Goal: Navigation & Orientation: Go to known website

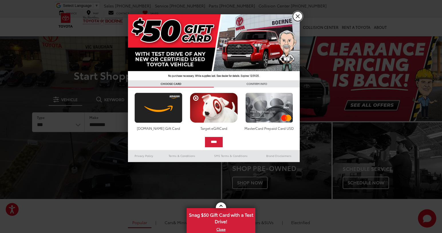
drag, startPoint x: 298, startPoint y: 17, endPoint x: 285, endPoint y: 31, distance: 18.6
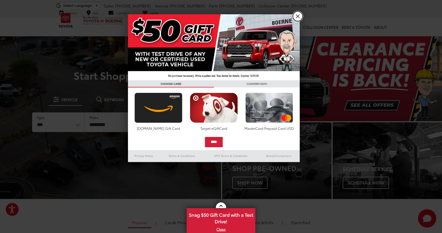
click at [298, 17] on link "X" at bounding box center [298, 16] width 10 height 10
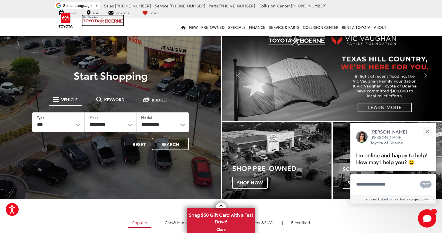
drag, startPoint x: 107, startPoint y: 22, endPoint x: 159, endPoint y: 163, distance: 149.6
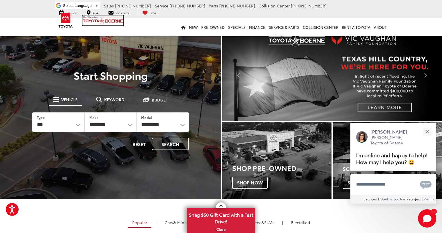
click at [107, 22] on img at bounding box center [102, 20] width 41 height 10
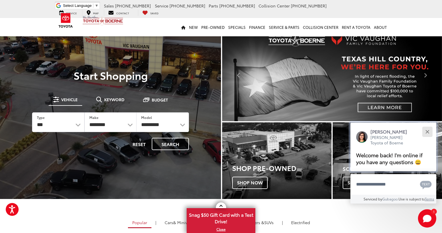
click at [429, 132] on button "Close" at bounding box center [427, 132] width 12 height 12
